Goal: Find specific page/section: Find specific page/section

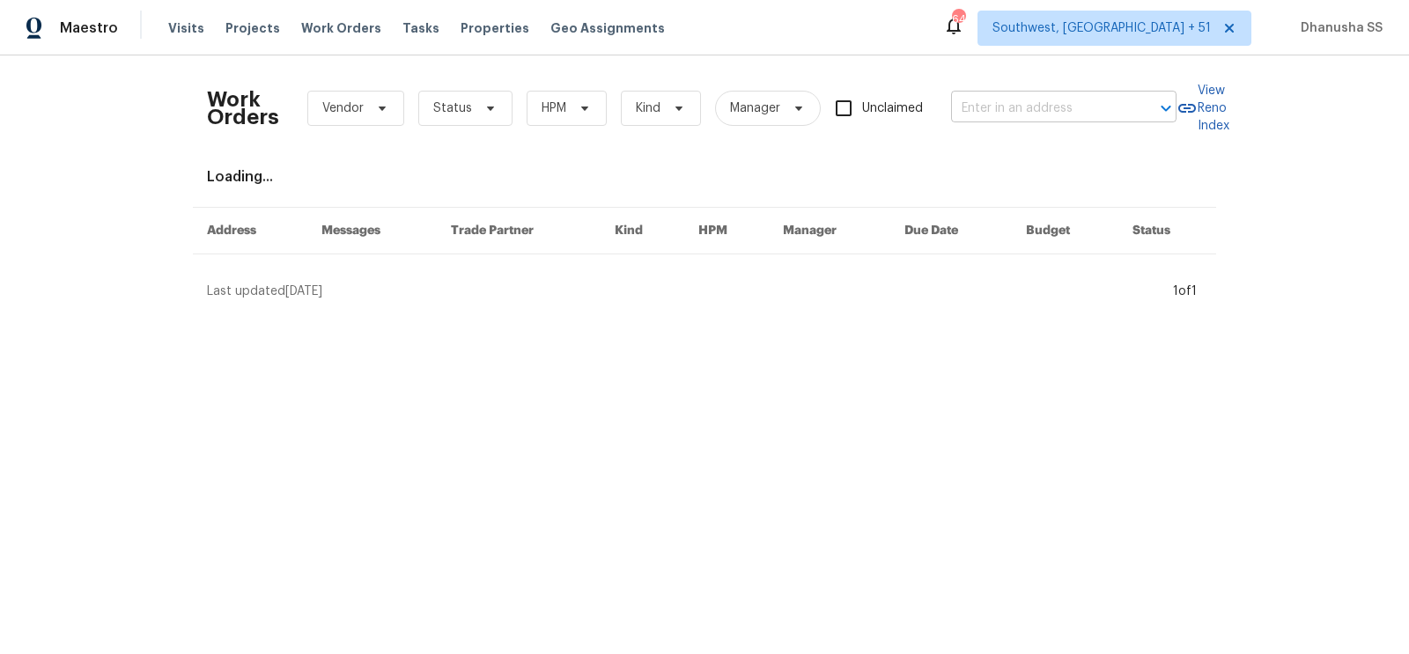
click at [1023, 113] on input "text" at bounding box center [1039, 108] width 176 height 27
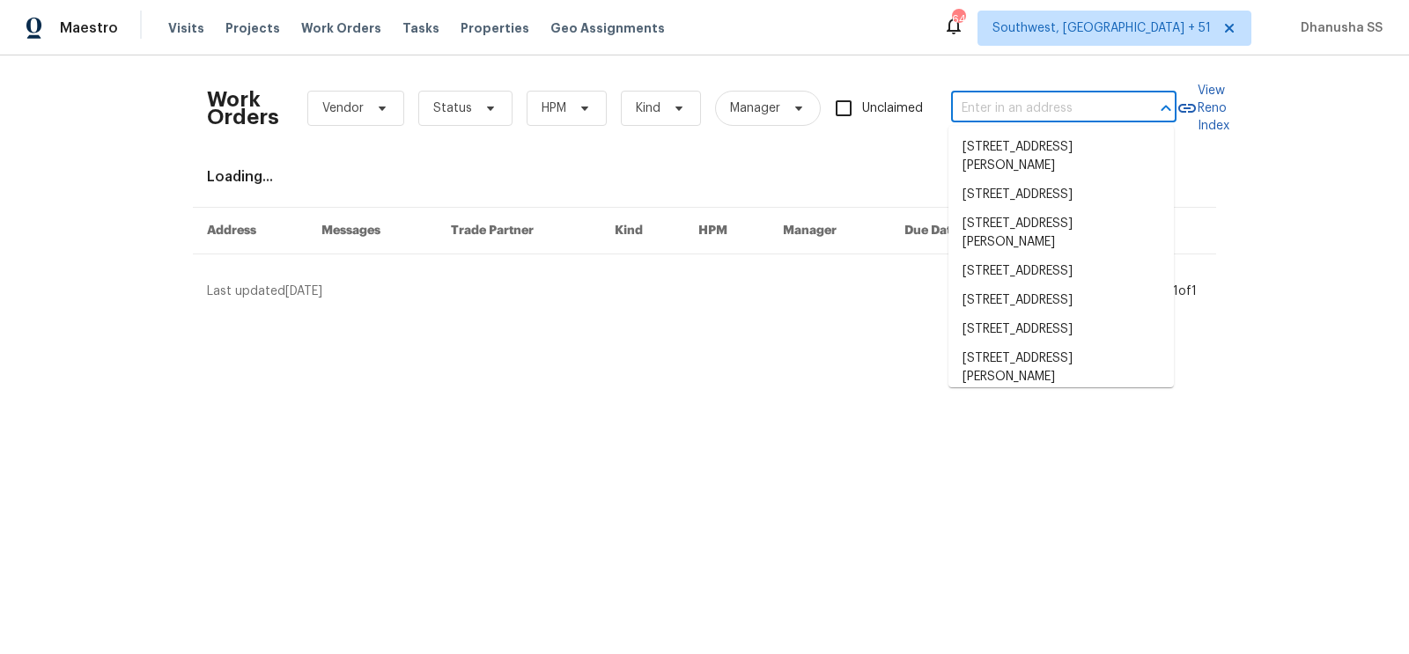
paste input "[STREET_ADDRESS]"
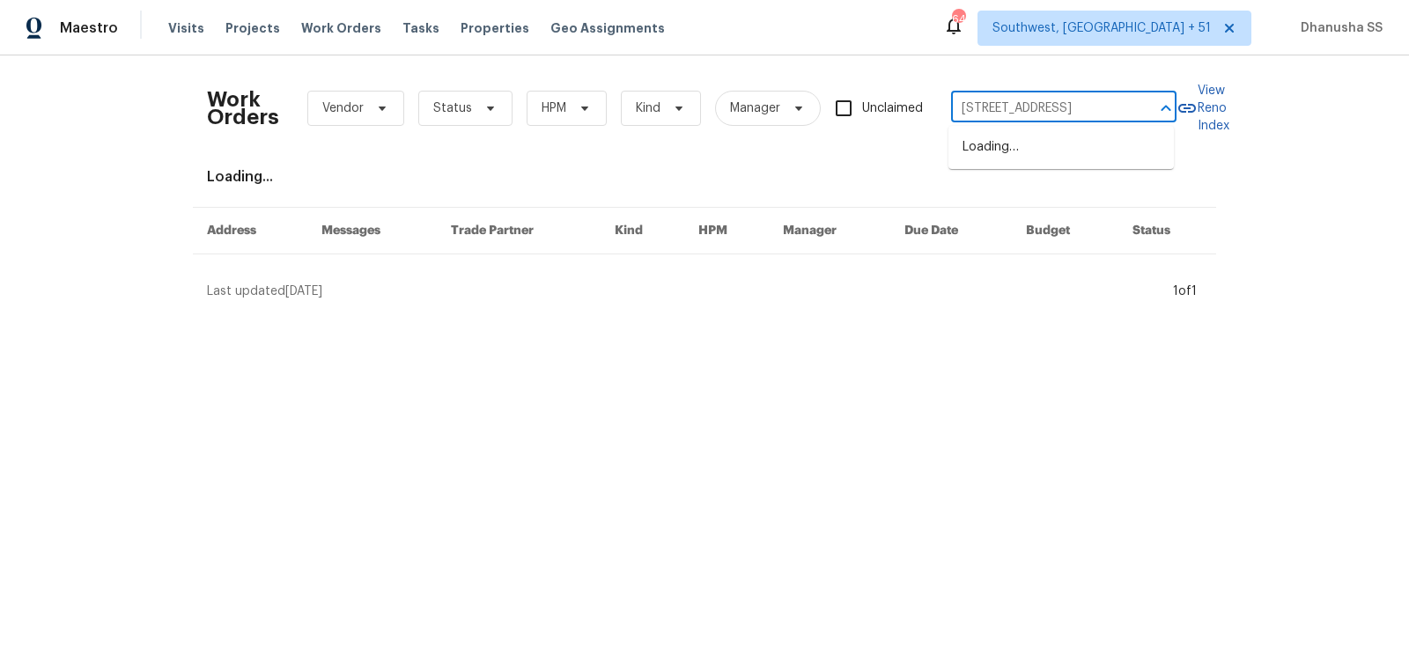
type input "[STREET_ADDRESS]"
click at [1013, 137] on li "[STREET_ADDRESS]" at bounding box center [1060, 147] width 225 height 29
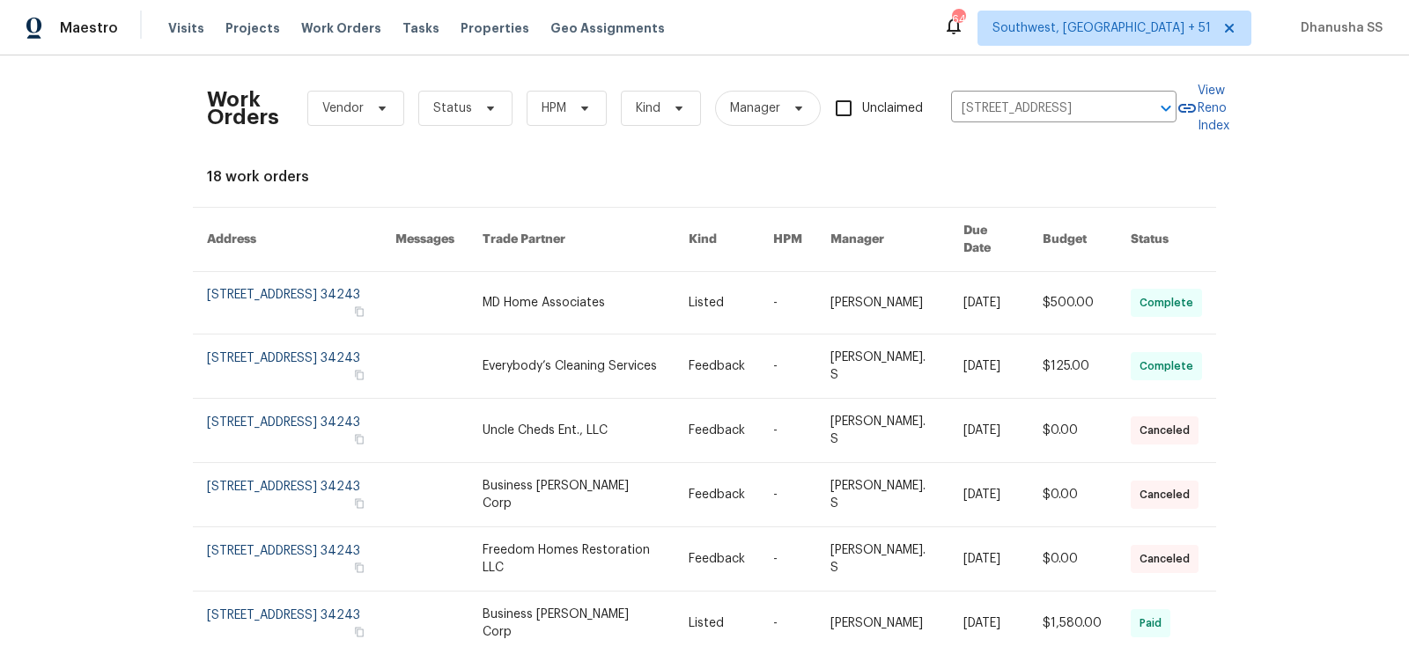
click at [791, 281] on td "-" at bounding box center [787, 303] width 57 height 63
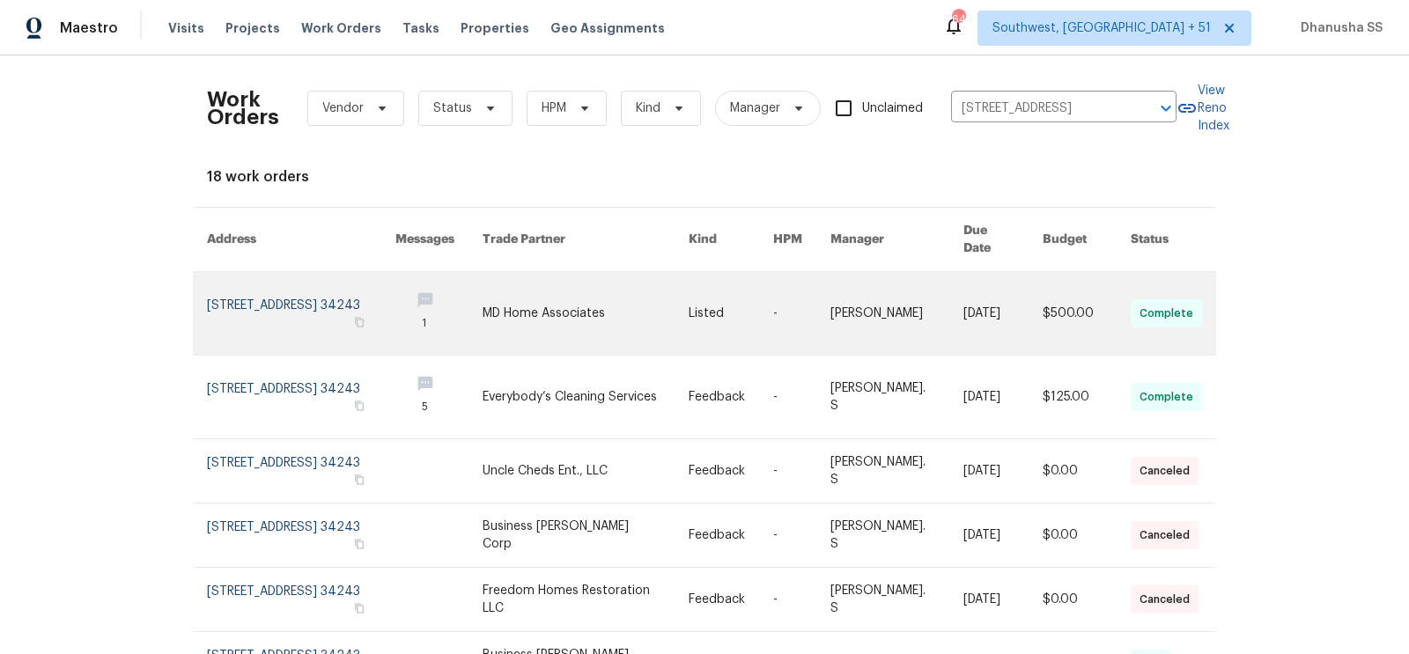
click at [564, 295] on link at bounding box center [585, 313] width 205 height 83
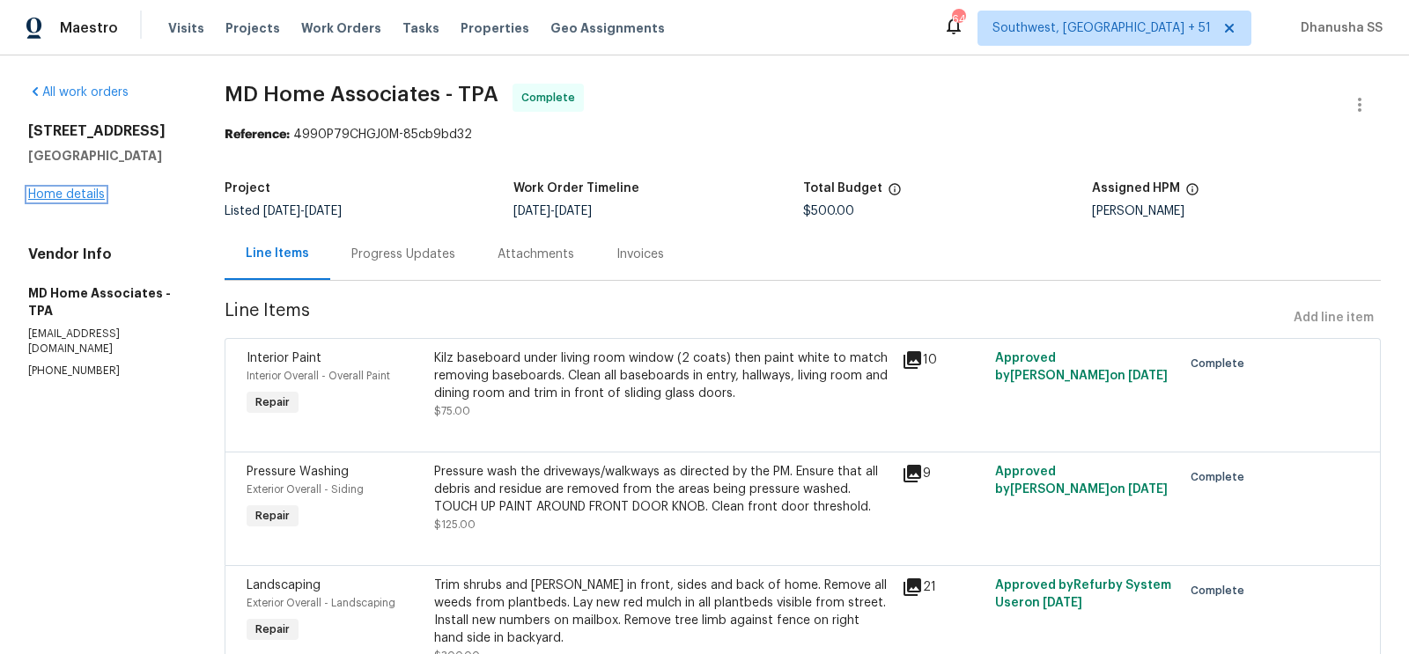
click at [75, 188] on link "Home details" at bounding box center [66, 194] width 77 height 12
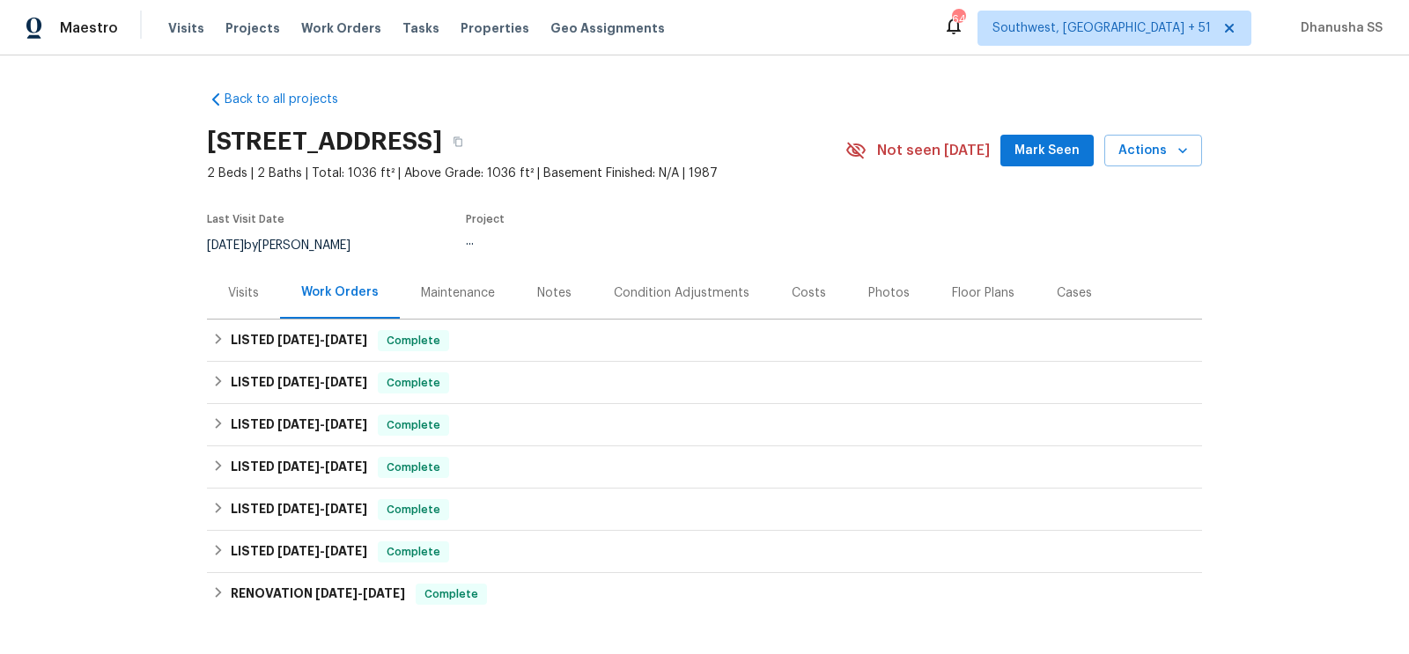
scroll to position [110, 0]
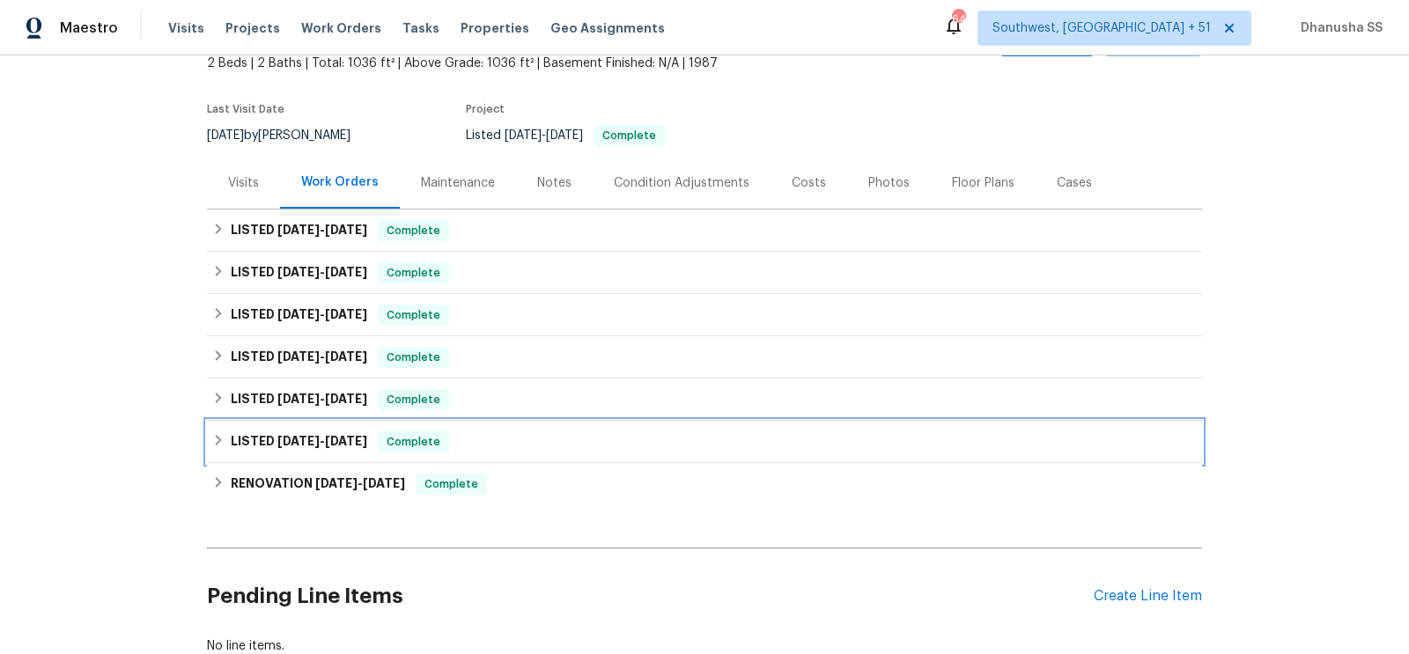
click at [508, 434] on div "LISTED [DATE] - [DATE] Complete" at bounding box center [704, 441] width 984 height 21
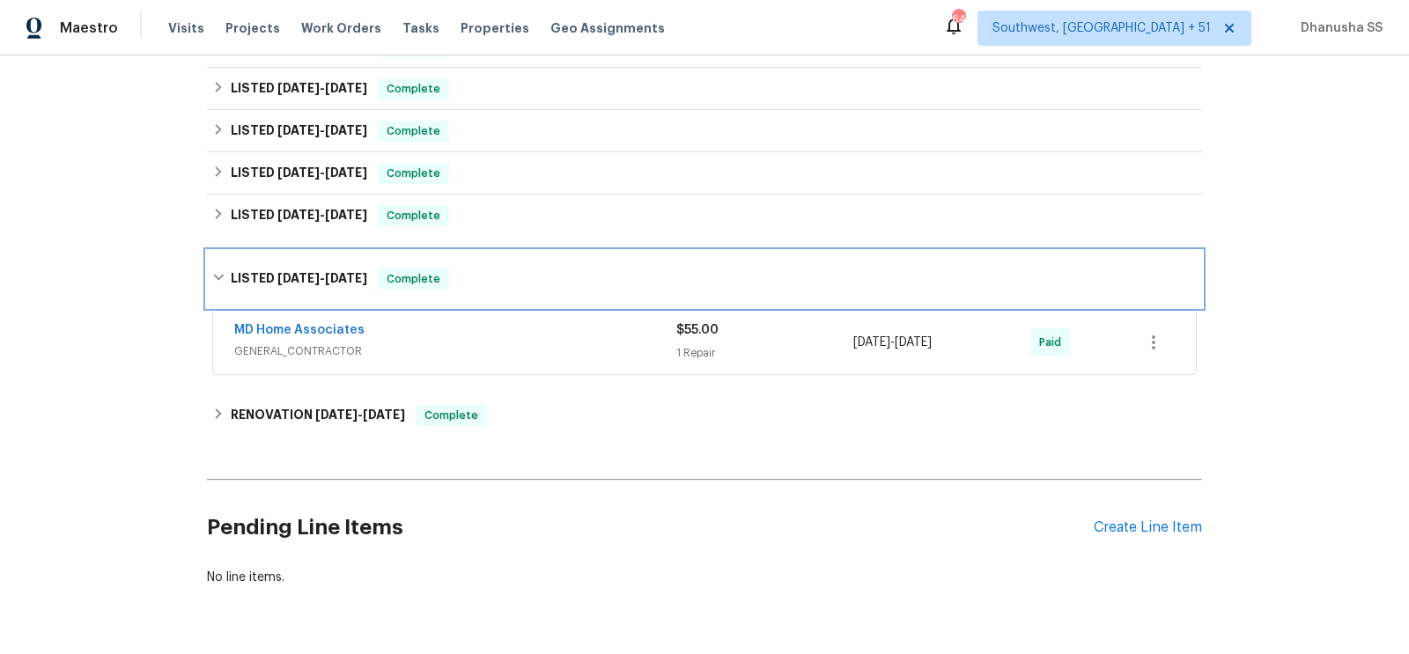
scroll to position [308, 0]
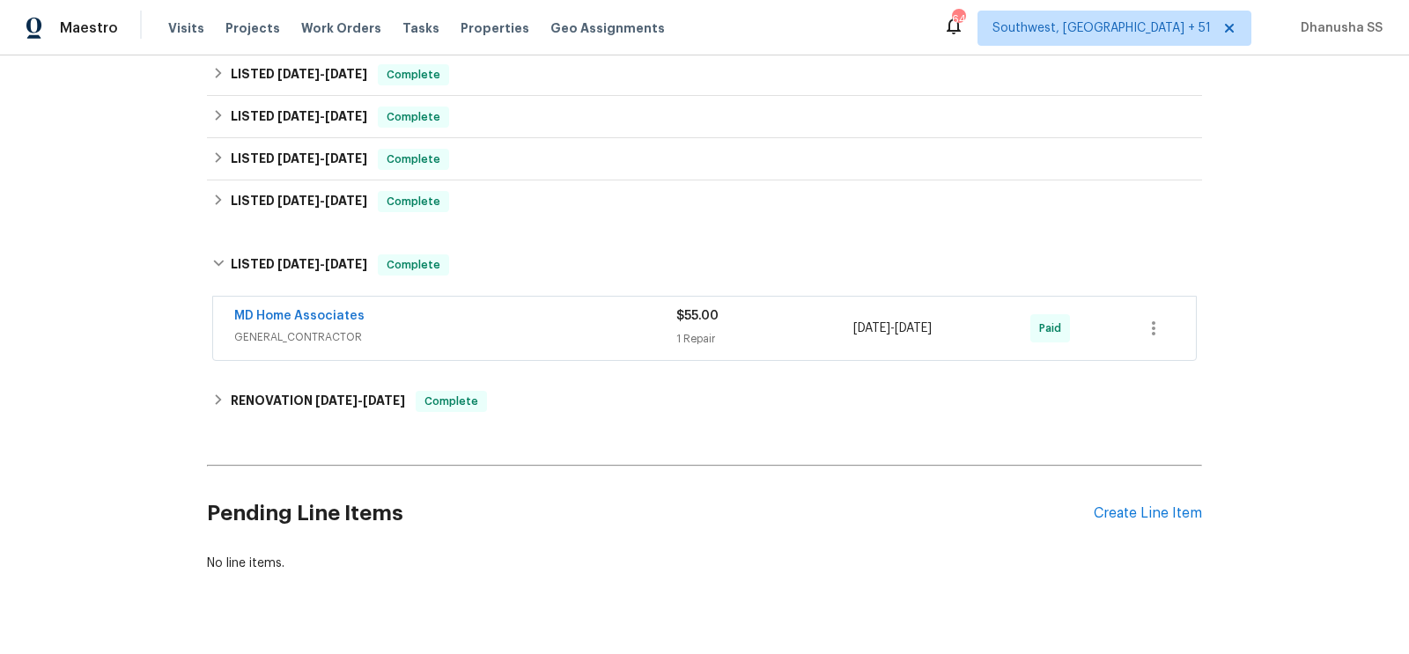
click at [568, 332] on span "GENERAL_CONTRACTOR" at bounding box center [455, 337] width 442 height 18
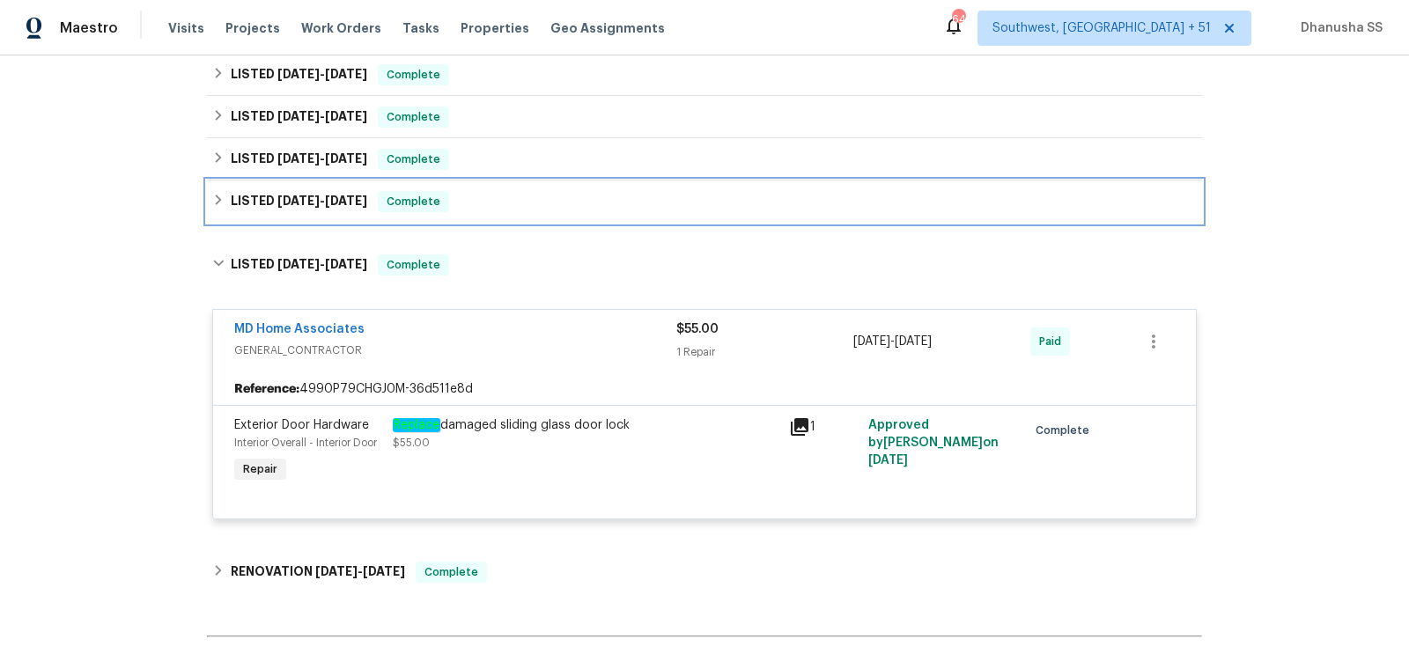
click at [500, 206] on div "LISTED [DATE] - [DATE] Complete" at bounding box center [704, 201] width 984 height 21
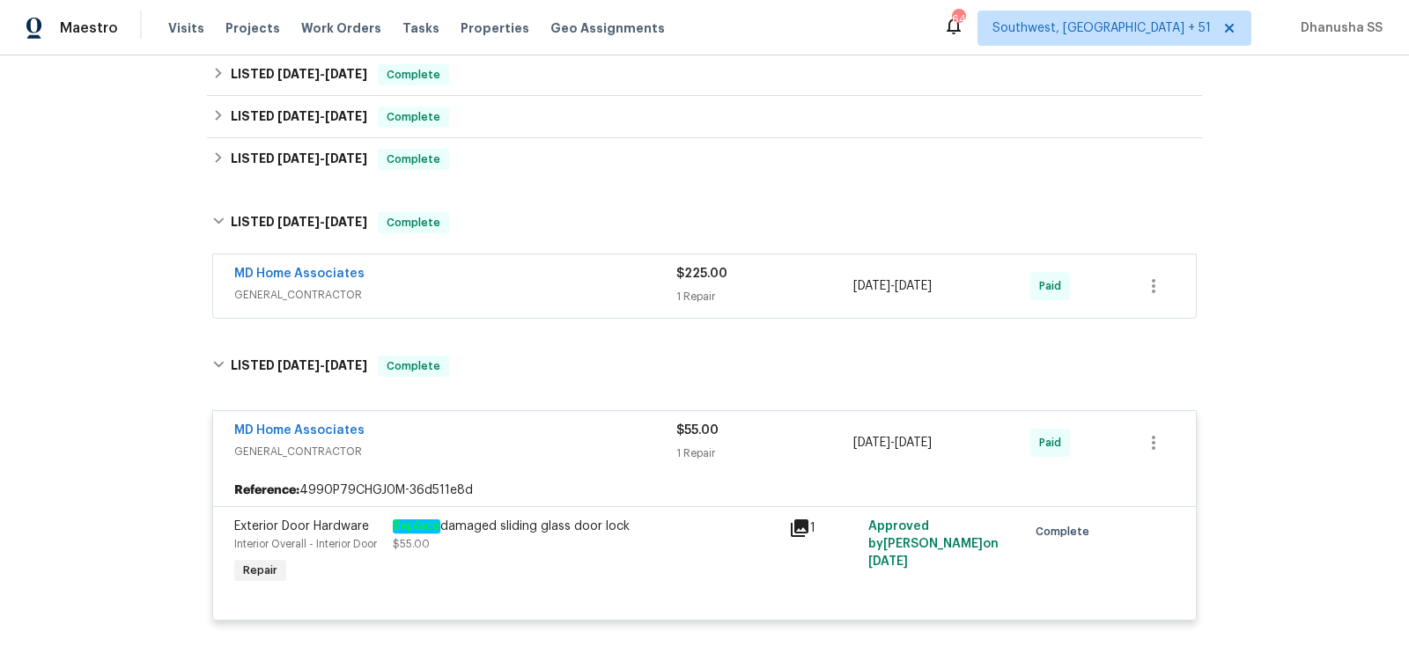
click at [544, 270] on div "MD Home Associates" at bounding box center [455, 275] width 442 height 21
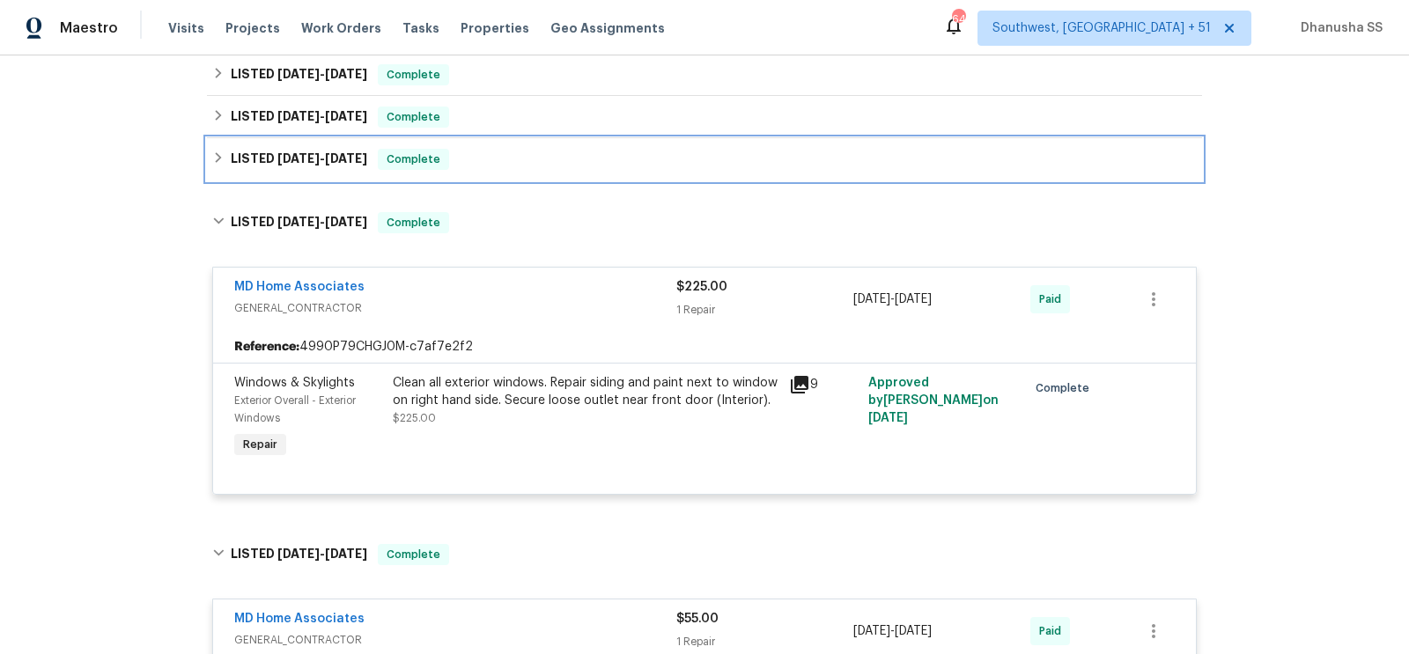
click at [533, 163] on div "LISTED [DATE] - [DATE] Complete" at bounding box center [704, 159] width 984 height 21
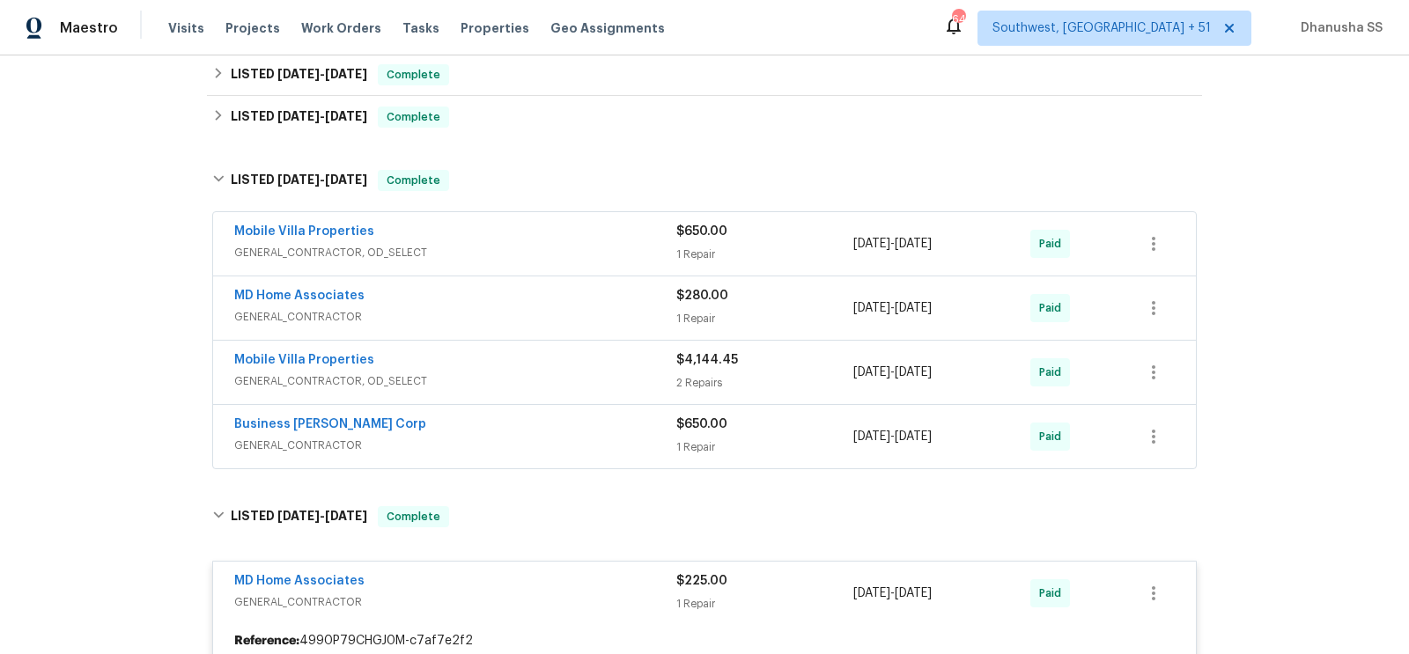
click at [564, 424] on div "Business [PERSON_NAME] Corp" at bounding box center [455, 426] width 442 height 21
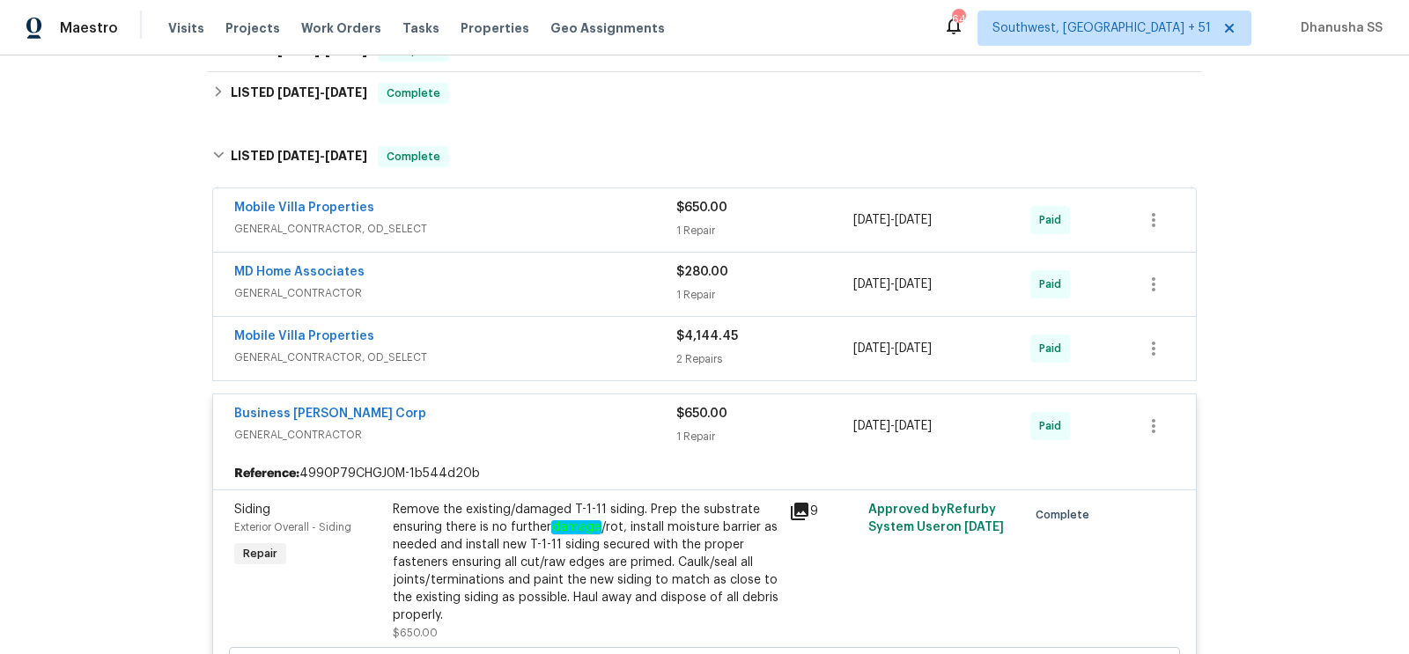
scroll to position [313, 0]
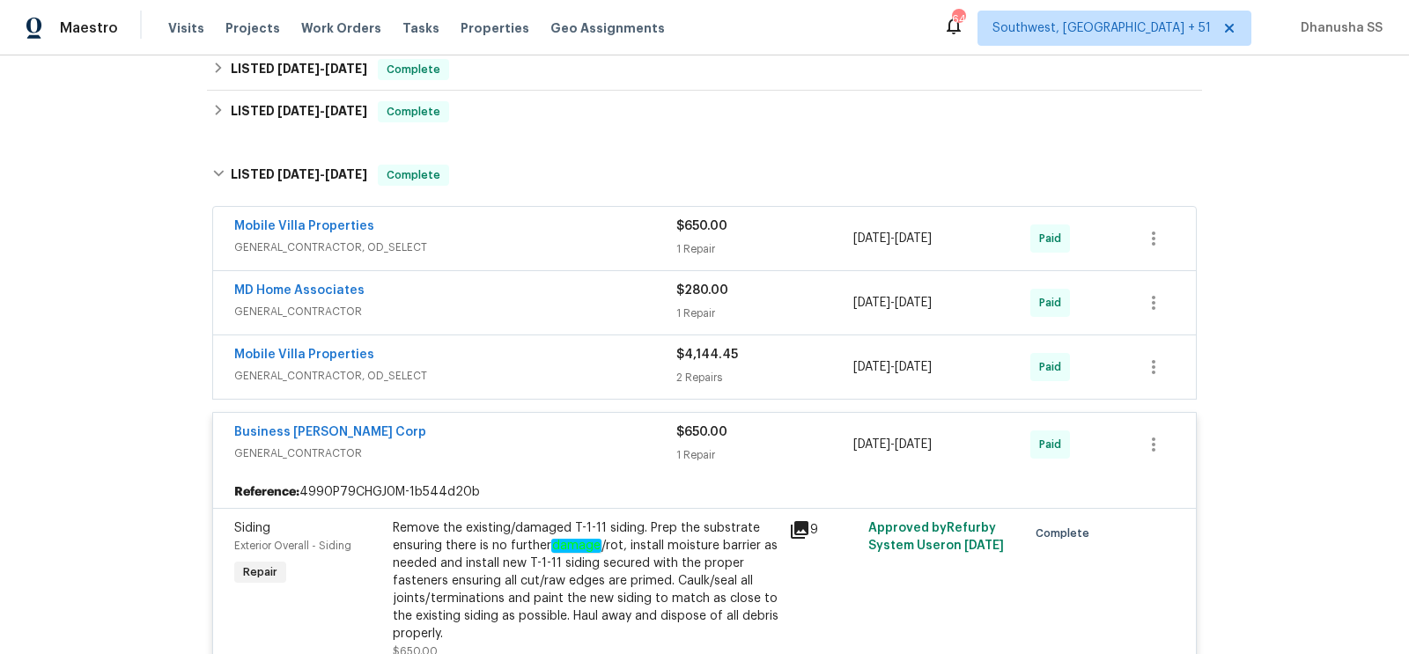
click at [569, 372] on span "GENERAL_CONTRACTOR, OD_SELECT" at bounding box center [455, 376] width 442 height 18
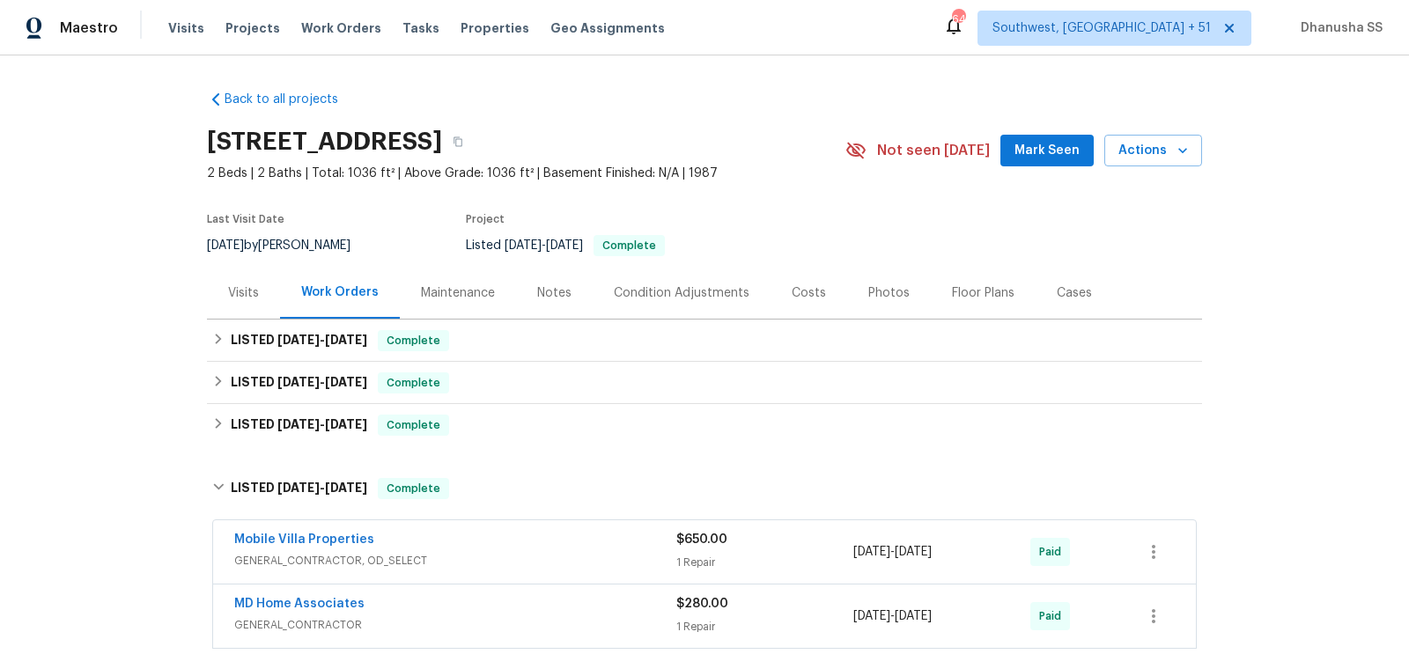
scroll to position [267, 0]
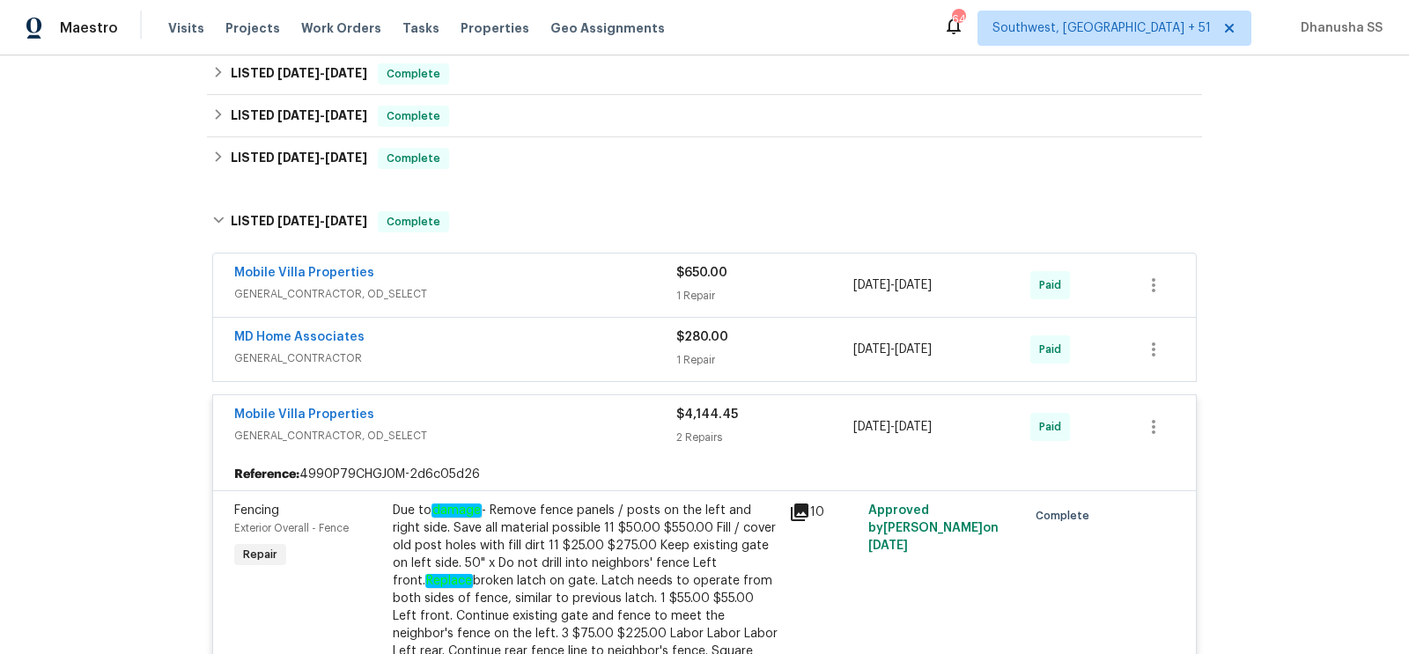
click at [558, 352] on span "GENERAL_CONTRACTOR" at bounding box center [455, 359] width 442 height 18
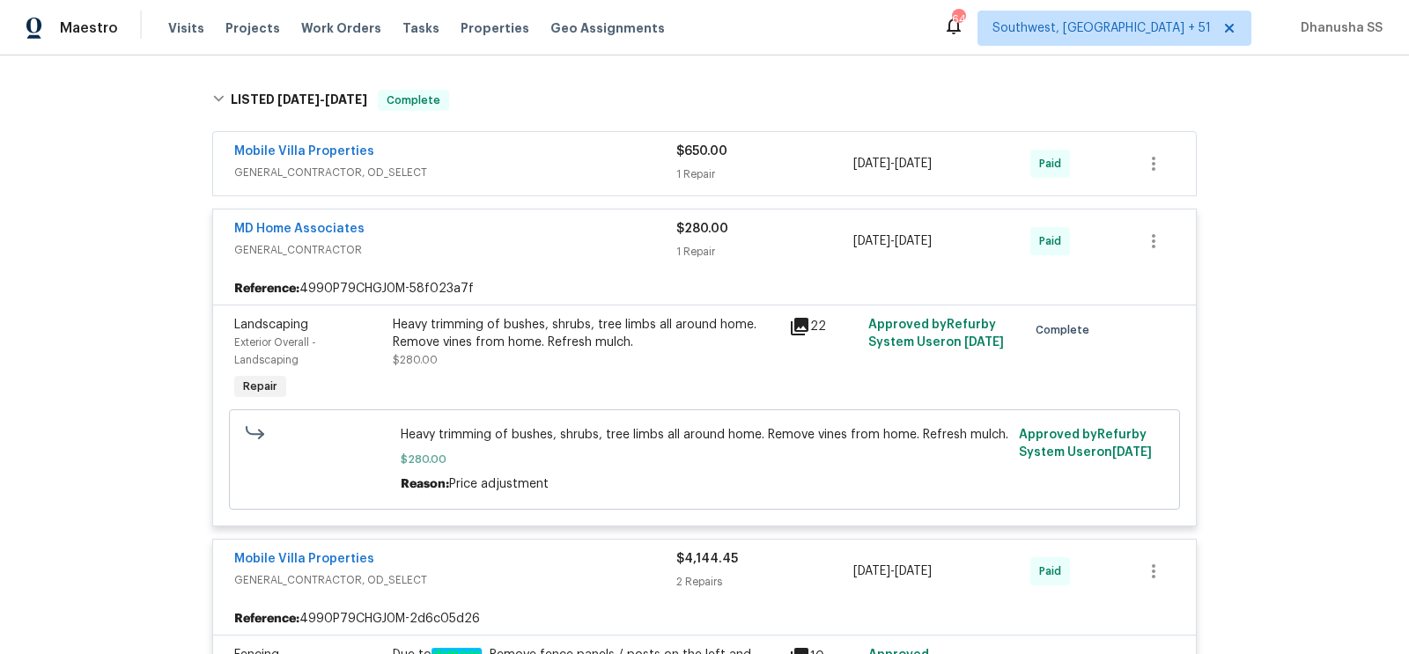
scroll to position [372, 0]
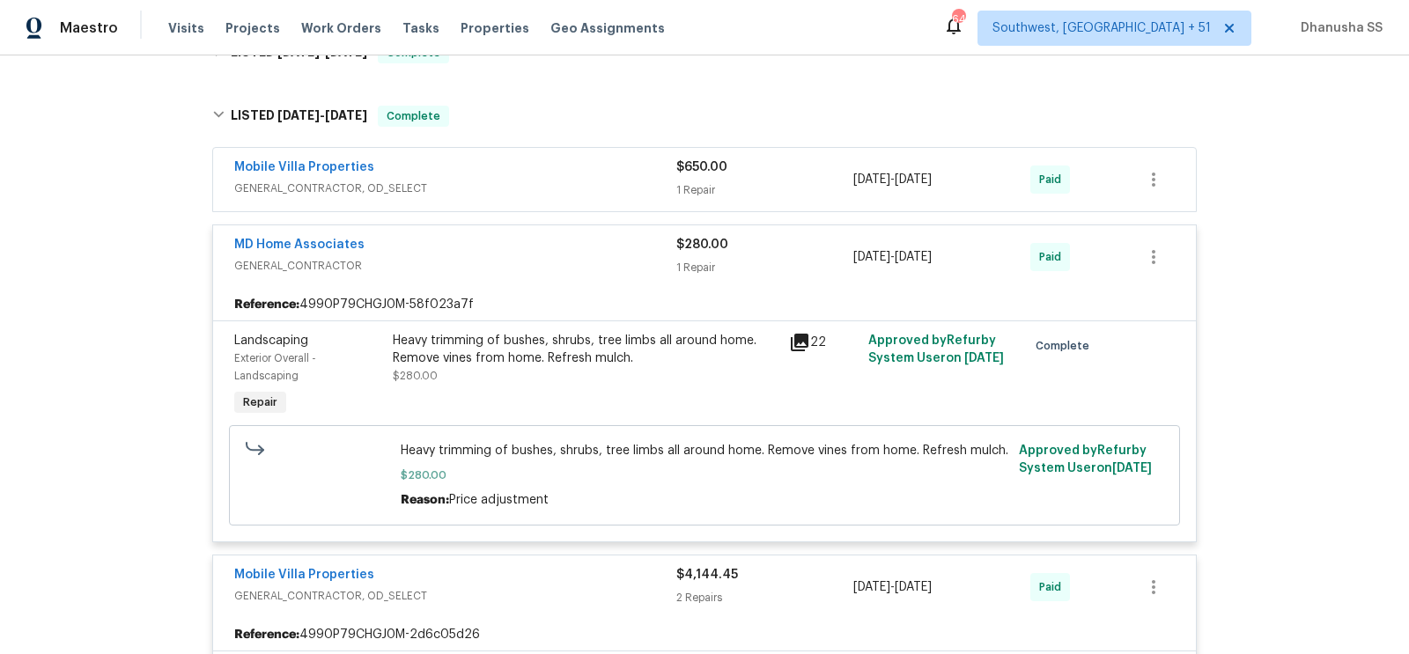
click at [549, 173] on div "Mobile Villa Properties" at bounding box center [455, 169] width 442 height 21
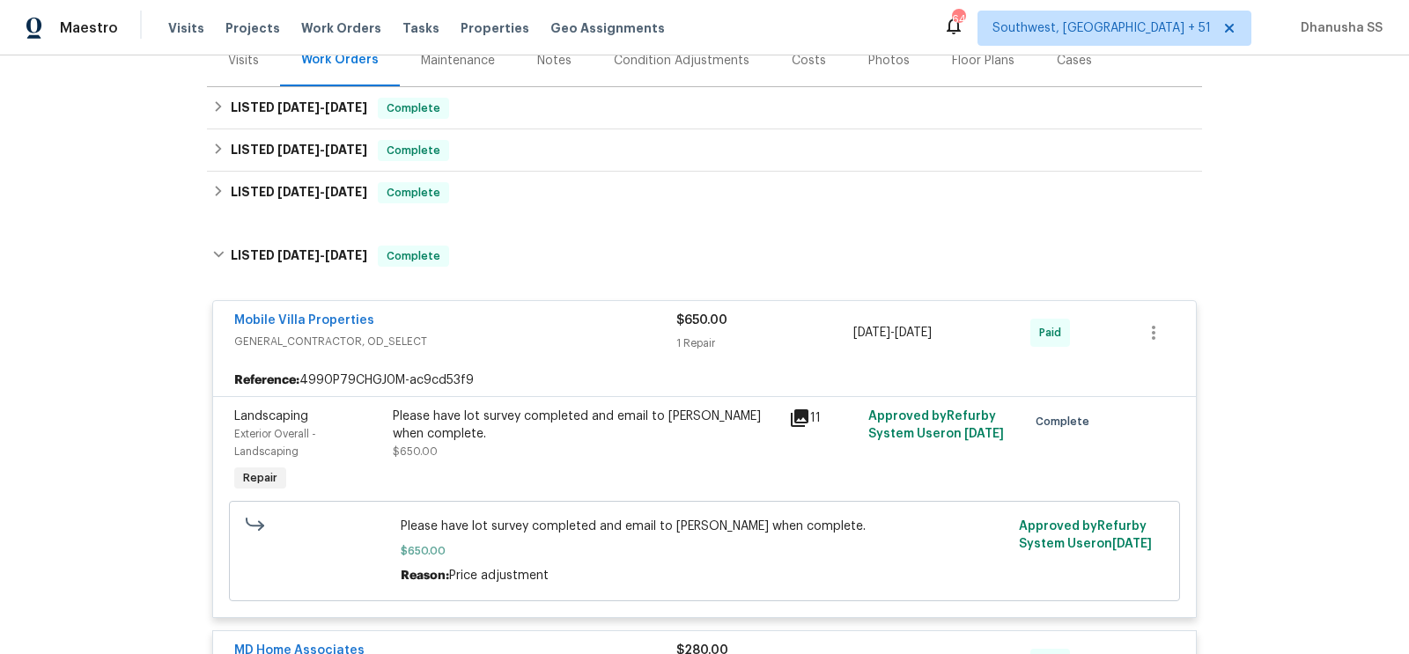
scroll to position [222, 0]
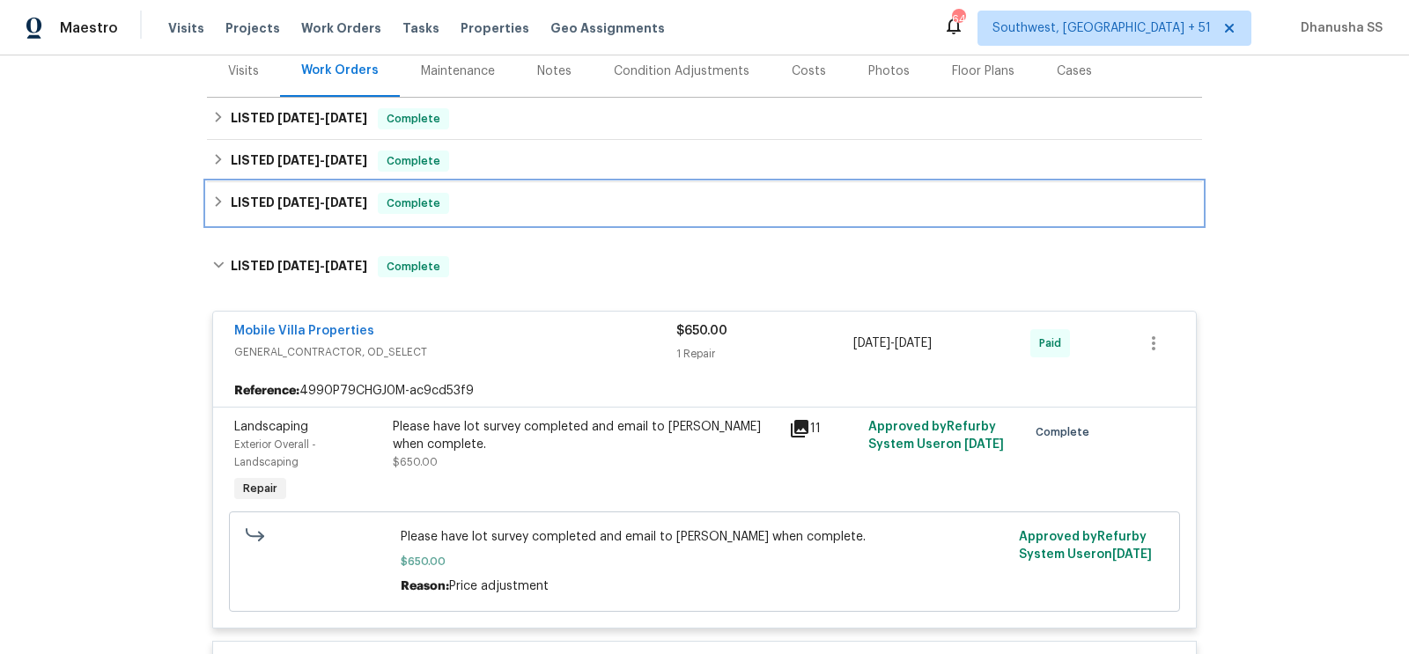
click at [547, 197] on div "LISTED [DATE] - [DATE] Complete" at bounding box center [704, 203] width 984 height 21
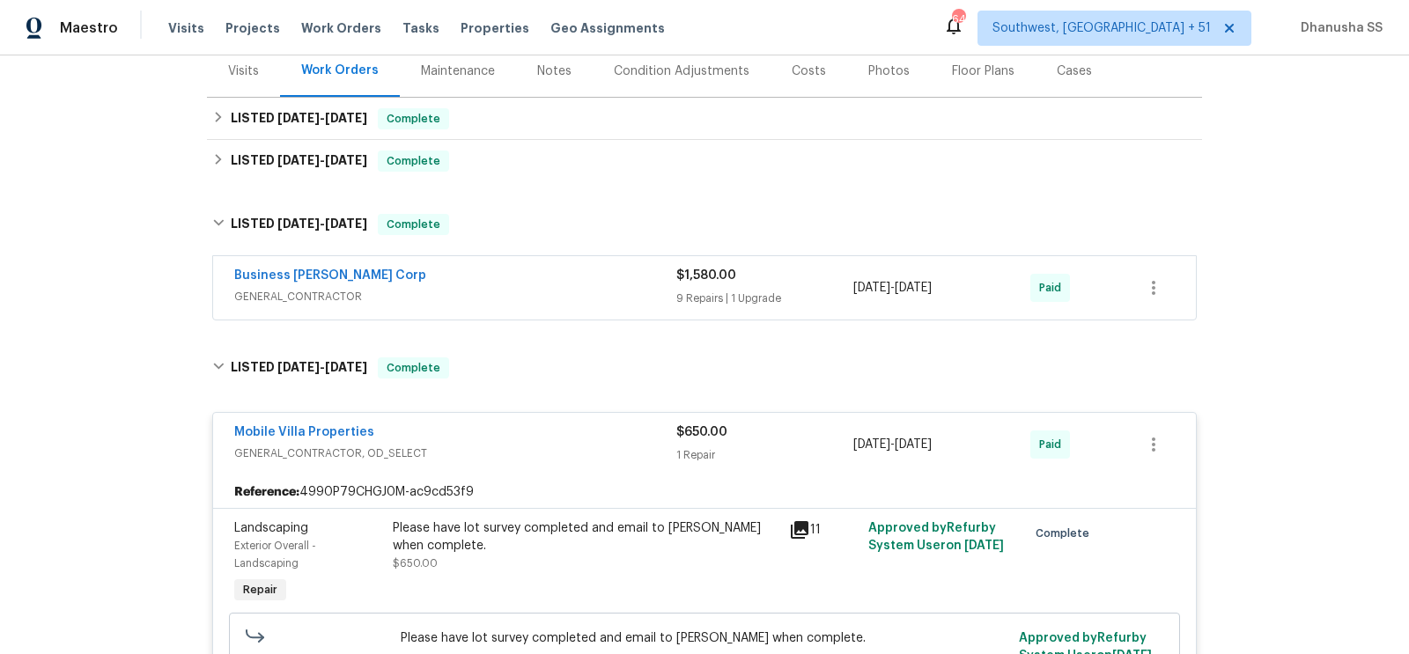
click at [577, 302] on span "GENERAL_CONTRACTOR" at bounding box center [455, 297] width 442 height 18
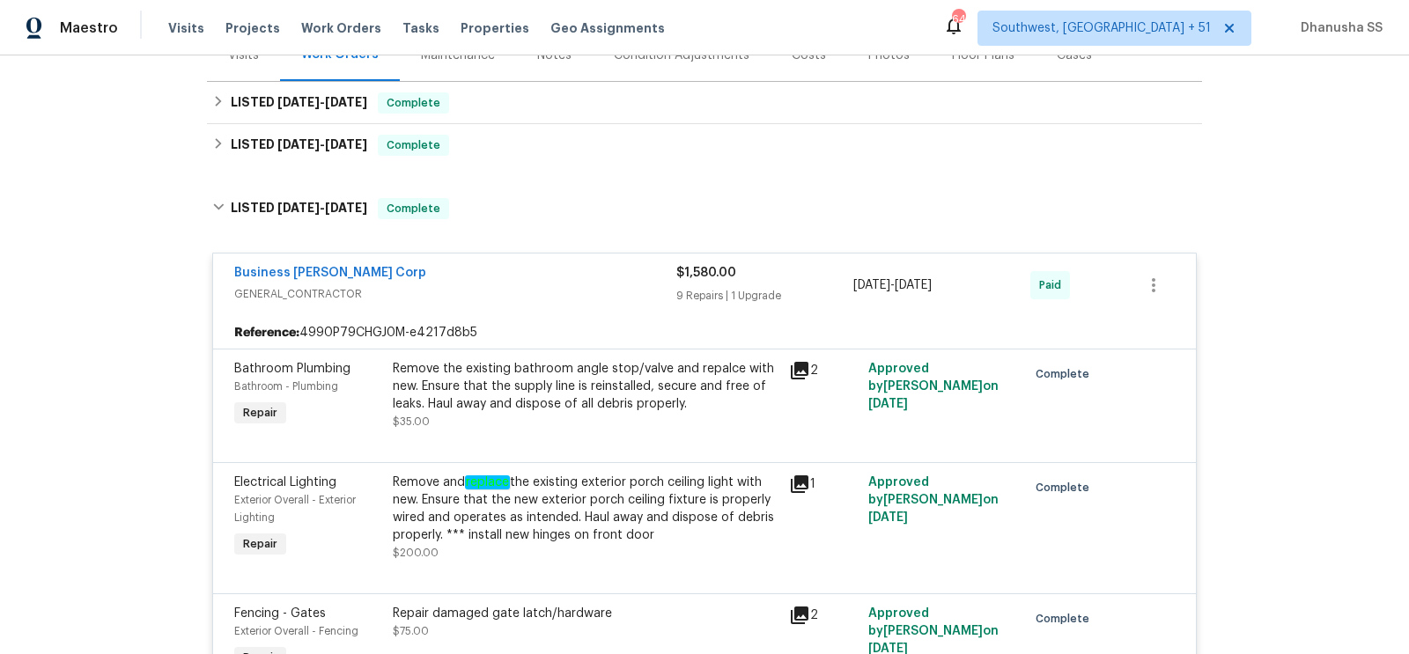
scroll to position [226, 0]
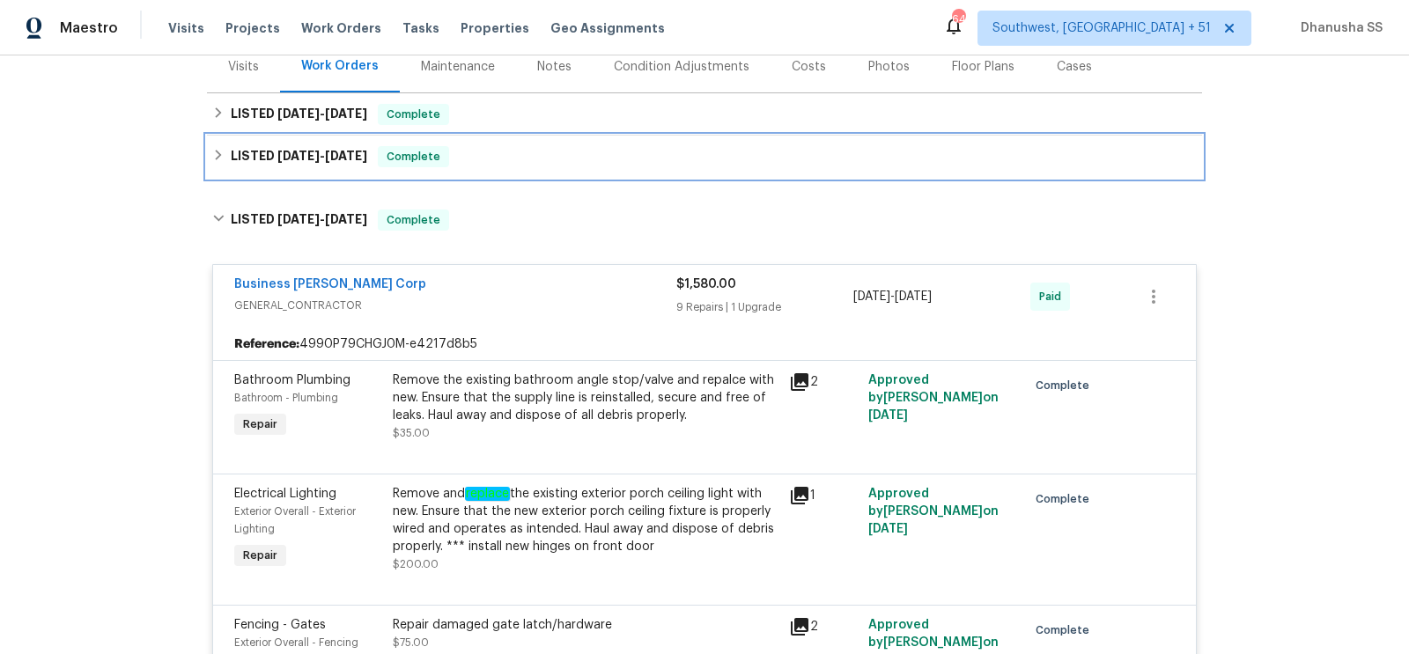
click at [526, 150] on div "LISTED [DATE] - [DATE] Complete" at bounding box center [704, 156] width 984 height 21
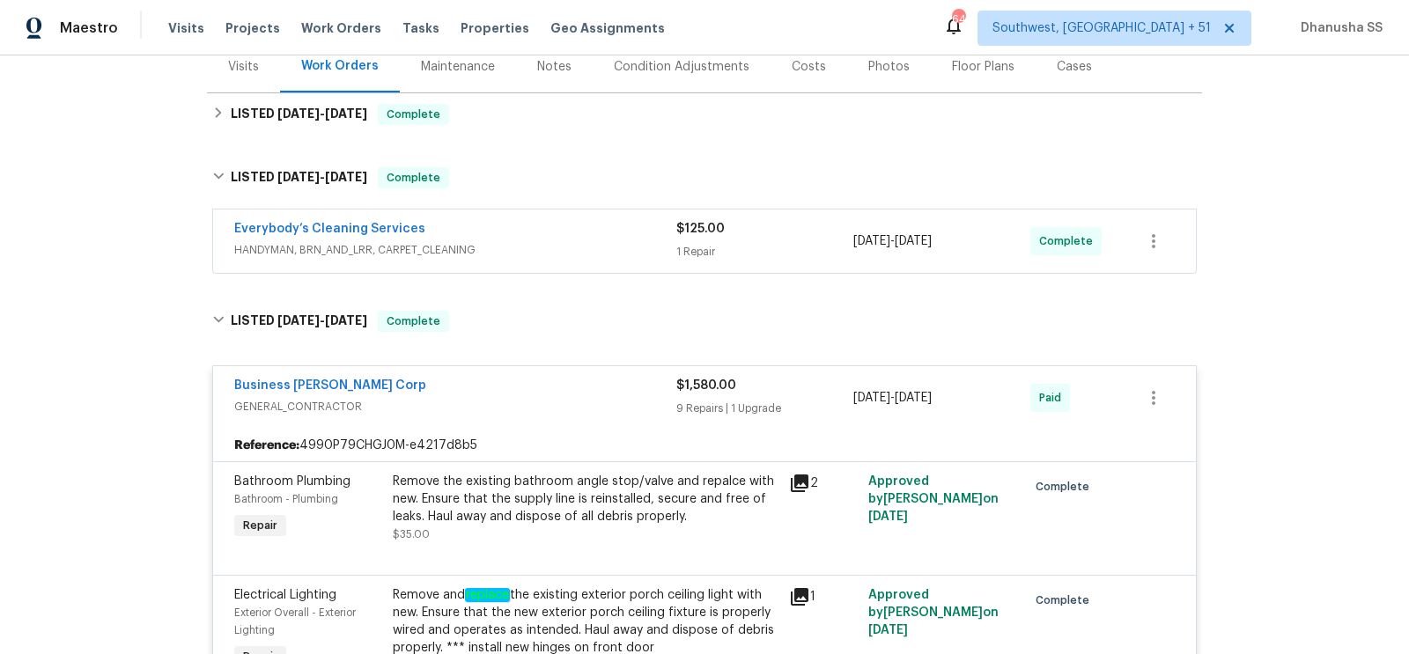
click at [590, 252] on span "HANDYMAN, BRN_AND_LRR, CARPET_CLEANING" at bounding box center [455, 250] width 442 height 18
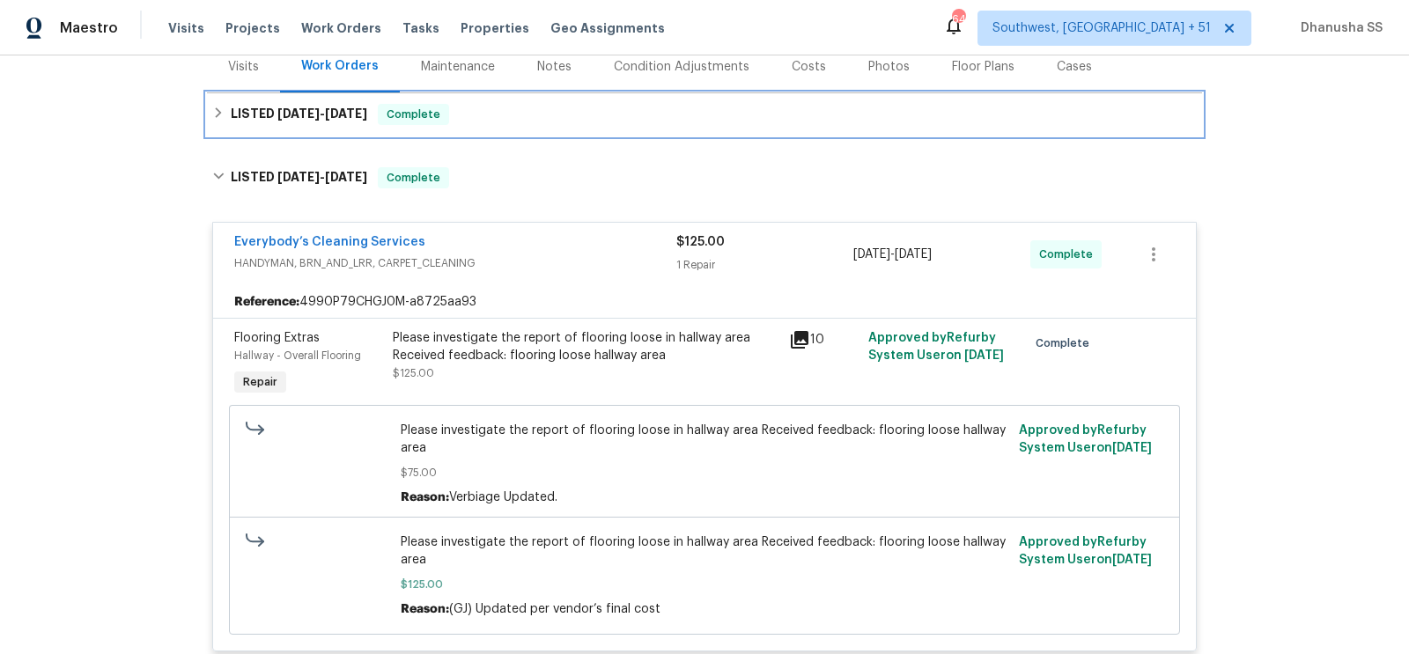
click at [516, 123] on div "LISTED [DATE] - [DATE] Complete" at bounding box center [704, 114] width 995 height 42
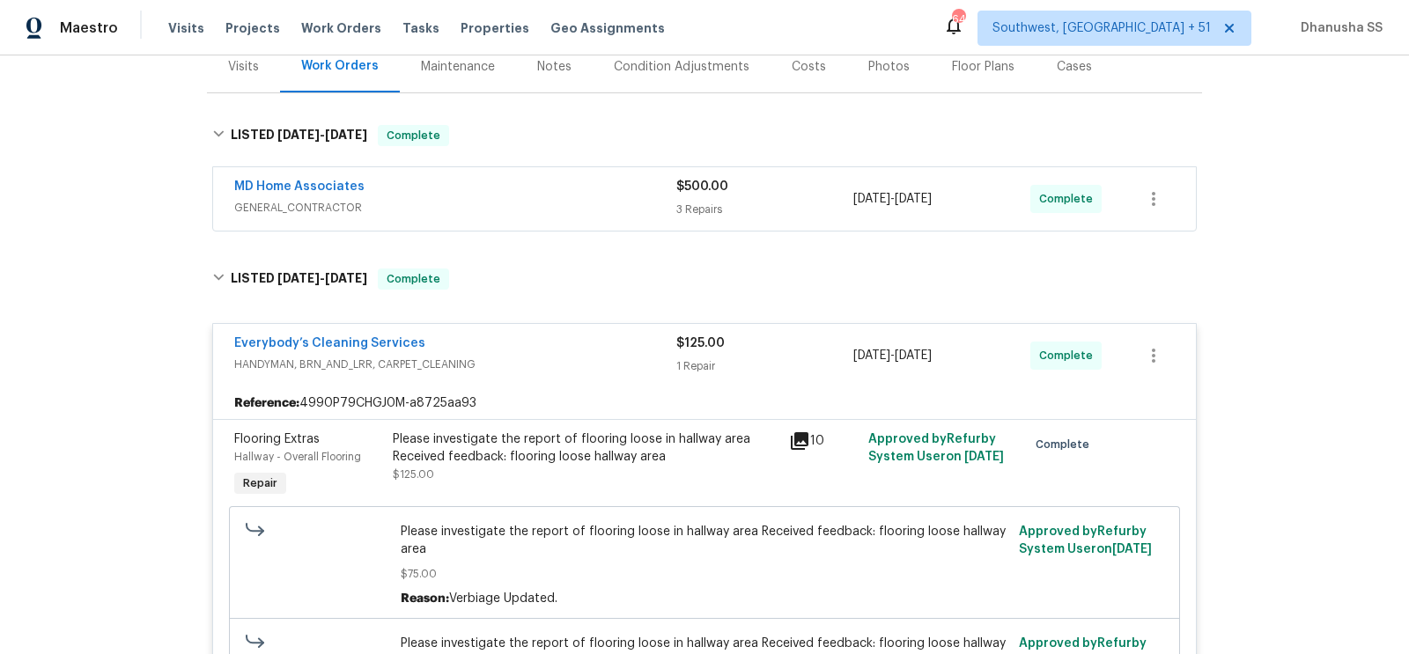
click at [567, 207] on span "GENERAL_CONTRACTOR" at bounding box center [455, 208] width 442 height 18
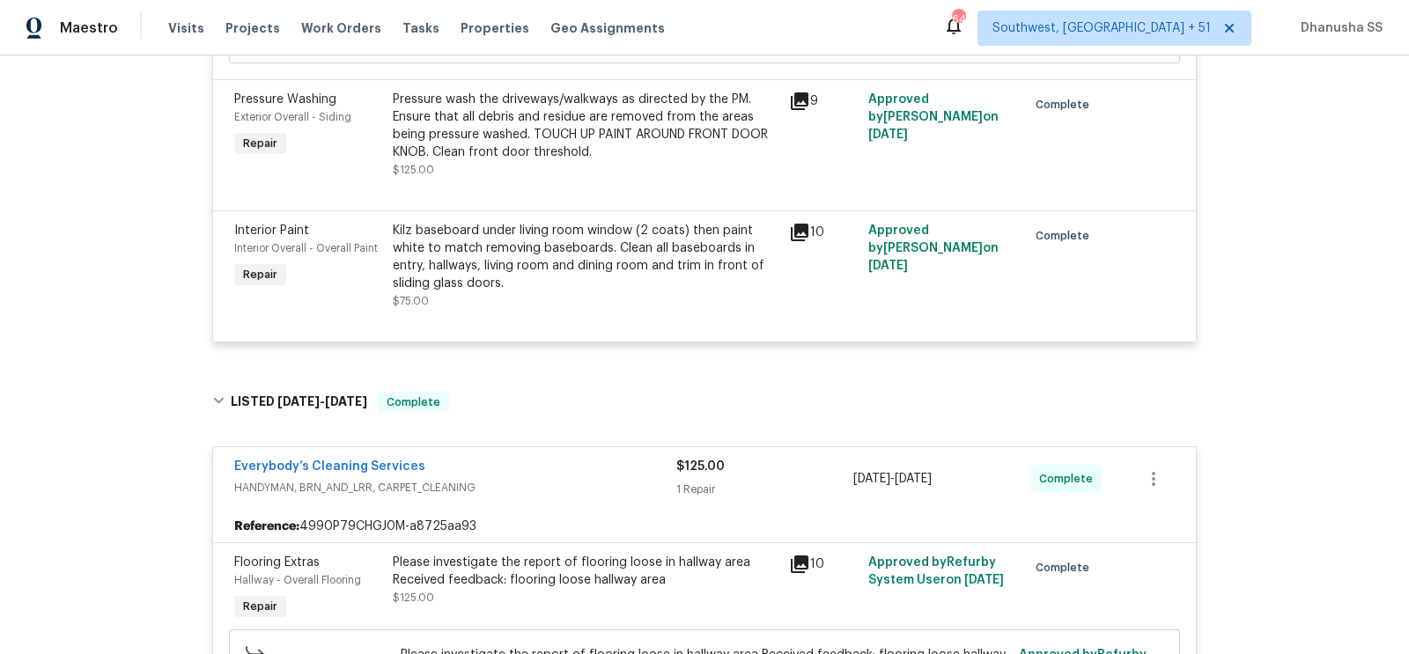
scroll to position [0, 0]
